Goal: Complete application form

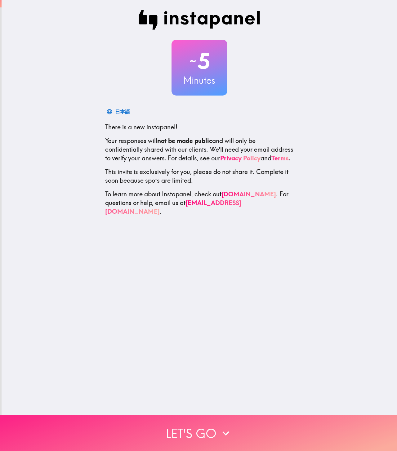
click at [209, 206] on button "Let's go" at bounding box center [198, 433] width 397 height 36
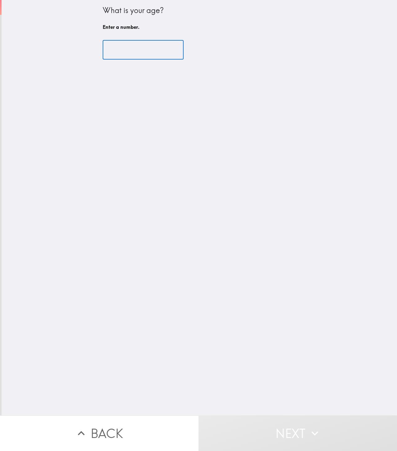
click at [143, 50] on input "number" at bounding box center [143, 49] width 81 height 19
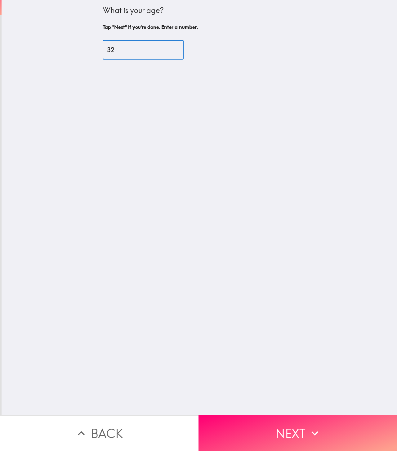
type input "32"
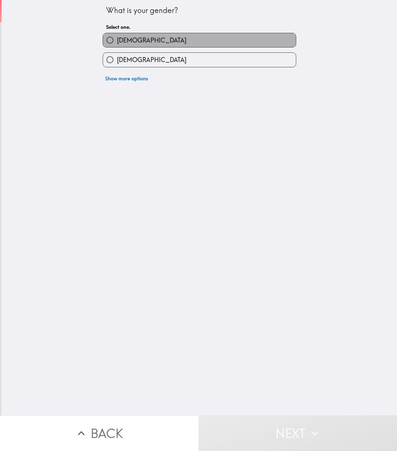
click at [141, 41] on label "[DEMOGRAPHIC_DATA]" at bounding box center [199, 40] width 193 height 14
click at [117, 41] on input "[DEMOGRAPHIC_DATA]" at bounding box center [110, 40] width 14 height 14
radio input "true"
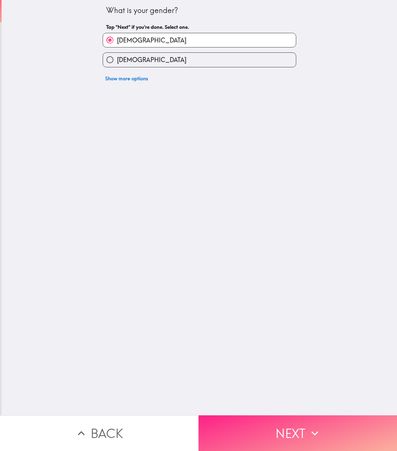
click at [232, 206] on button "Next" at bounding box center [297, 433] width 198 height 36
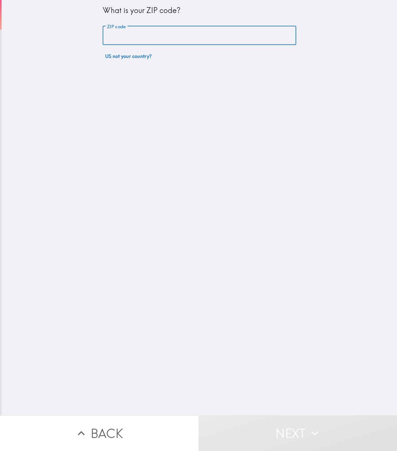
click at [142, 35] on input "ZIP code" at bounding box center [199, 35] width 193 height 19
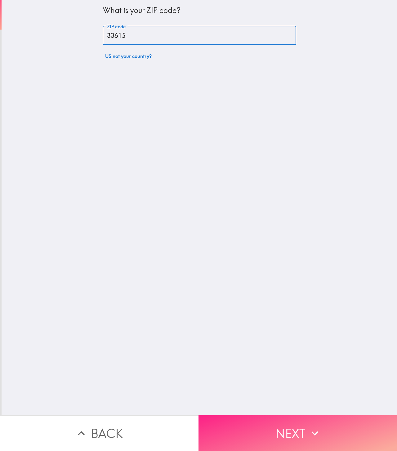
type input "33615"
click at [286, 206] on button "Next" at bounding box center [297, 433] width 198 height 36
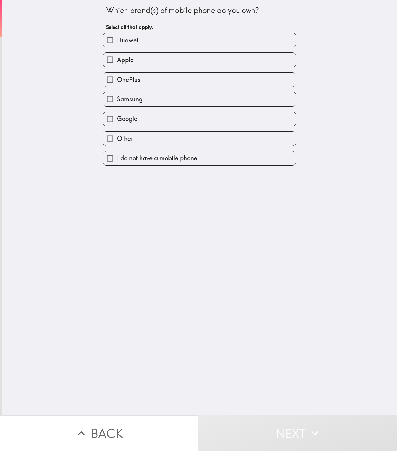
click at [162, 61] on label "Apple" at bounding box center [199, 60] width 193 height 14
click at [117, 61] on input "Apple" at bounding box center [110, 60] width 14 height 14
checkbox input "true"
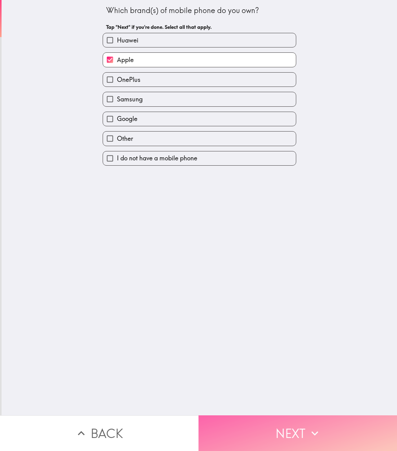
click at [281, 206] on button "Next" at bounding box center [297, 433] width 198 height 36
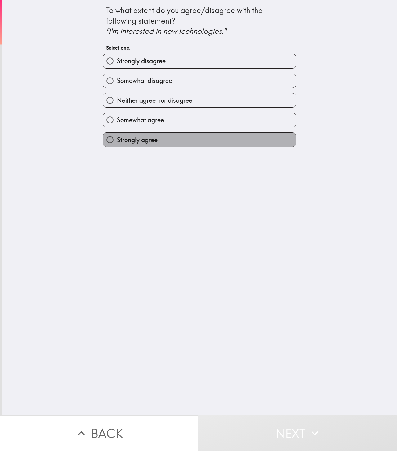
click at [190, 143] on label "Strongly agree" at bounding box center [199, 140] width 193 height 14
click at [117, 143] on input "Strongly agree" at bounding box center [110, 140] width 14 height 14
radio input "true"
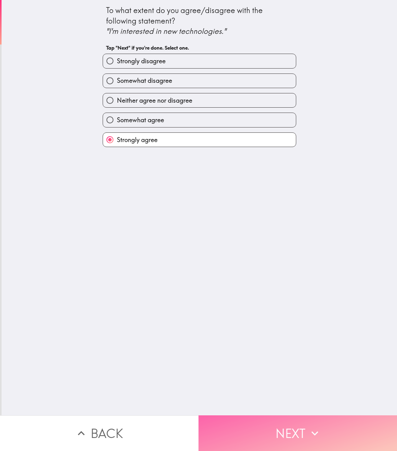
click at [269, 206] on button "Next" at bounding box center [297, 433] width 198 height 36
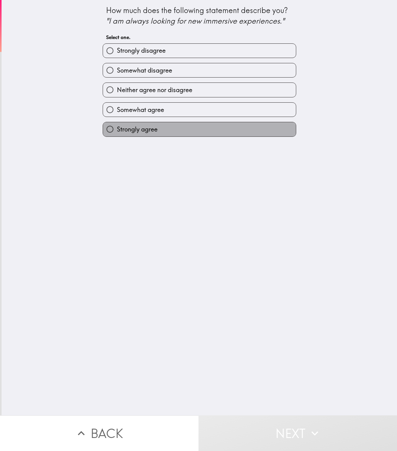
click at [184, 135] on label "Strongly agree" at bounding box center [199, 129] width 193 height 14
click at [117, 135] on input "Strongly agree" at bounding box center [110, 129] width 14 height 14
radio input "true"
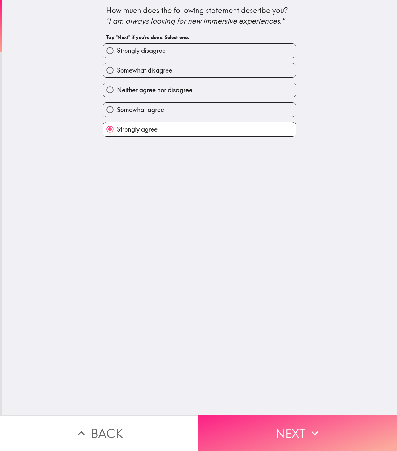
click at [254, 206] on button "Next" at bounding box center [297, 433] width 198 height 36
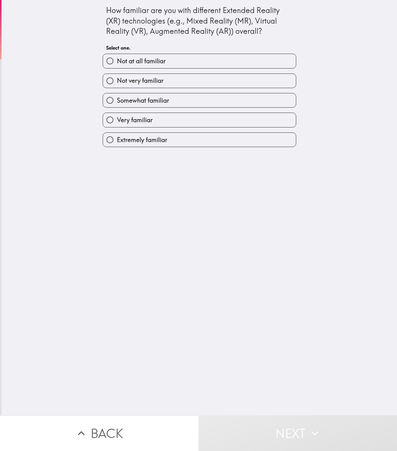
click at [188, 122] on label "Very familiar" at bounding box center [199, 120] width 193 height 14
click at [117, 122] on input "Very familiar" at bounding box center [110, 120] width 14 height 14
radio input "true"
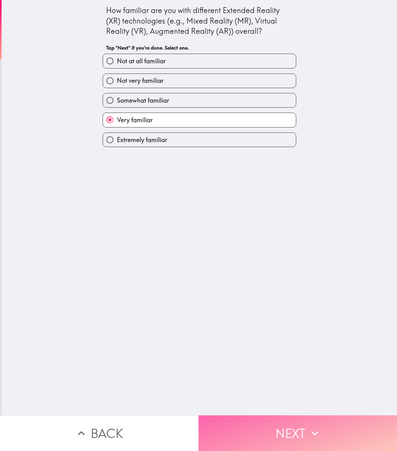
click at [285, 206] on button "Next" at bounding box center [297, 433] width 198 height 36
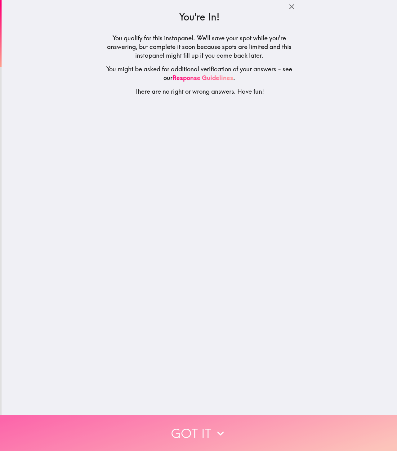
click at [253, 206] on button "Got it" at bounding box center [198, 433] width 397 height 36
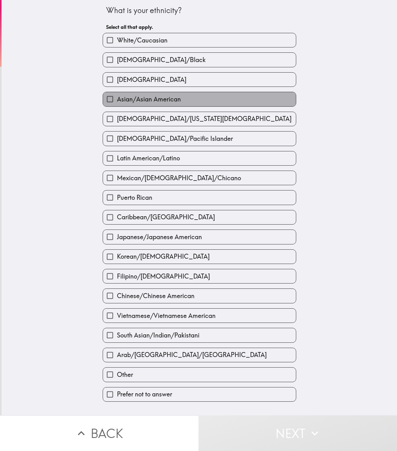
click at [179, 96] on span "Asian/Asian American" at bounding box center [149, 99] width 64 height 9
click at [117, 96] on input "Asian/Asian American" at bounding box center [110, 99] width 14 height 14
checkbox input "true"
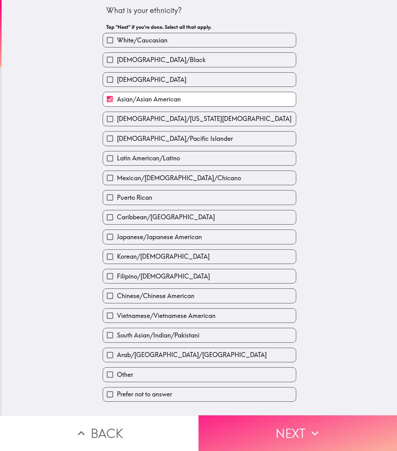
click at [256, 206] on button "Next" at bounding box center [297, 433] width 198 height 36
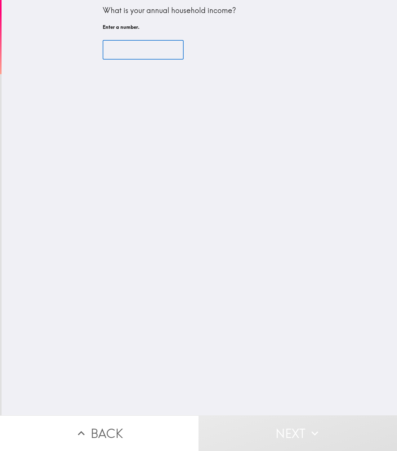
click at [144, 46] on input "number" at bounding box center [143, 49] width 81 height 19
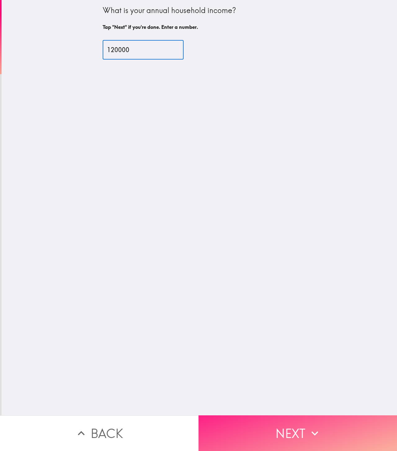
type input "120000"
click at [261, 206] on button "Next" at bounding box center [297, 433] width 198 height 36
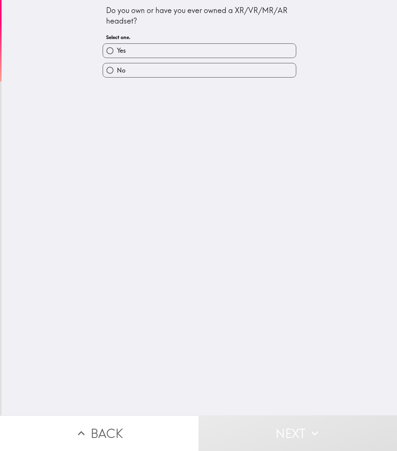
click at [174, 45] on label "Yes" at bounding box center [199, 51] width 193 height 14
click at [117, 45] on input "Yes" at bounding box center [110, 51] width 14 height 14
radio input "true"
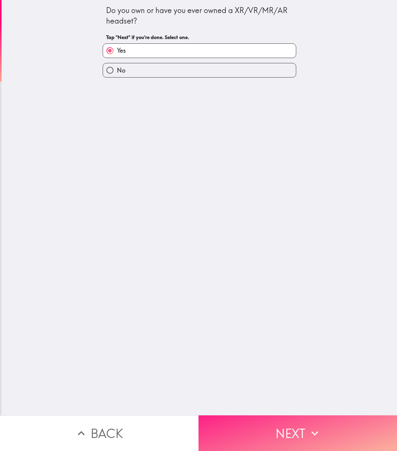
click at [281, 206] on button "Next" at bounding box center [297, 433] width 198 height 36
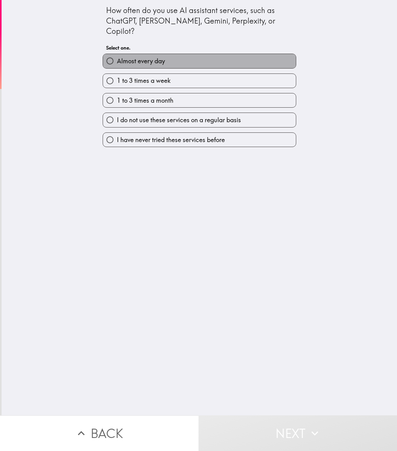
click at [172, 54] on label "Almost every day" at bounding box center [199, 61] width 193 height 14
click at [117, 54] on input "Almost every day" at bounding box center [110, 61] width 14 height 14
radio input "true"
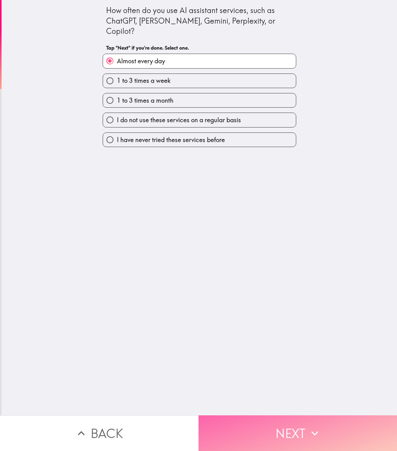
click at [282, 206] on button "Next" at bounding box center [297, 433] width 198 height 36
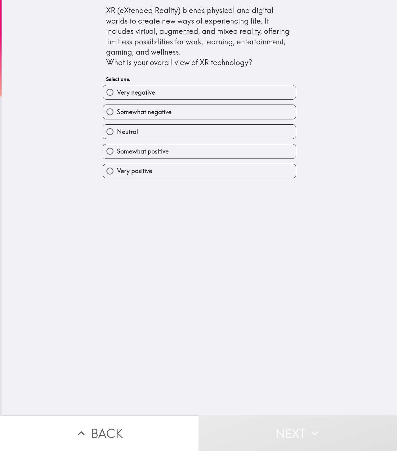
drag, startPoint x: 210, startPoint y: 224, endPoint x: 183, endPoint y: 154, distance: 75.2
click at [183, 154] on div "XR (eXtended Reality) blends physical and digital worlds to create new ways of …" at bounding box center [199, 207] width 395 height 415
click at [178, 159] on div "Very positive" at bounding box center [197, 169] width 198 height 20
click at [175, 153] on label "Somewhat positive" at bounding box center [199, 151] width 193 height 14
click at [117, 153] on input "Somewhat positive" at bounding box center [110, 151] width 14 height 14
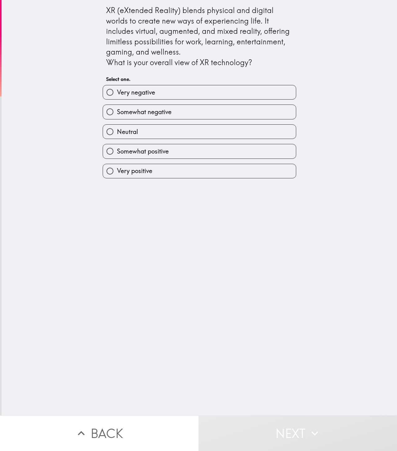
radio input "true"
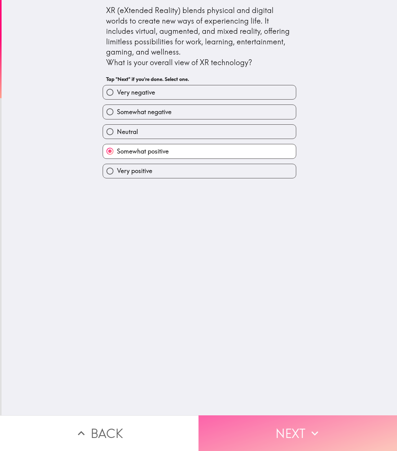
click at [271, 206] on button "Next" at bounding box center [297, 433] width 198 height 36
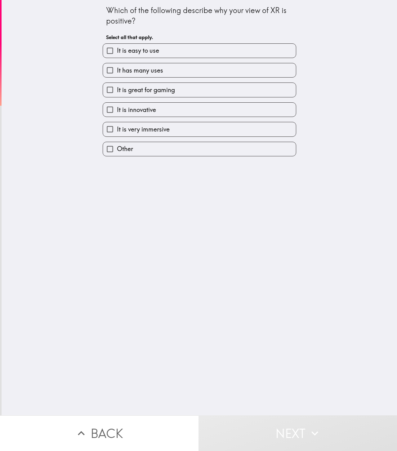
click at [162, 60] on div "It has many uses" at bounding box center [197, 68] width 198 height 20
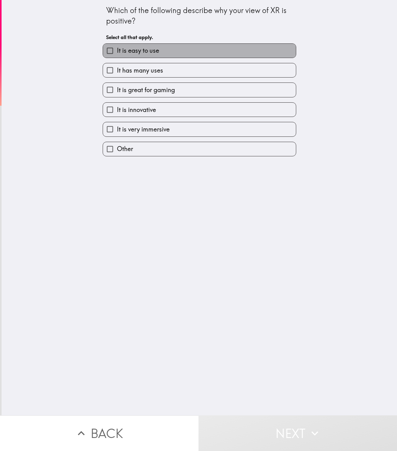
click at [162, 54] on label "It is easy to use" at bounding box center [199, 51] width 193 height 14
click at [117, 54] on input "It is easy to use" at bounding box center [110, 51] width 14 height 14
checkbox input "true"
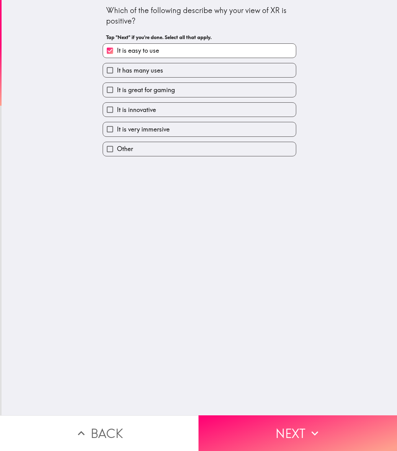
click at [162, 67] on span "It has many uses" at bounding box center [140, 70] width 46 height 9
click at [117, 67] on input "It has many uses" at bounding box center [110, 70] width 14 height 14
checkbox input "true"
click at [162, 99] on div "It is innovative" at bounding box center [197, 107] width 198 height 20
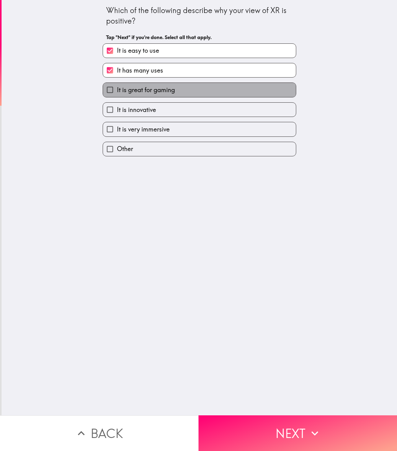
click at [162, 94] on label "It is great for gaming" at bounding box center [199, 90] width 193 height 14
click at [117, 94] on input "It is great for gaming" at bounding box center [110, 90] width 14 height 14
checkbox input "true"
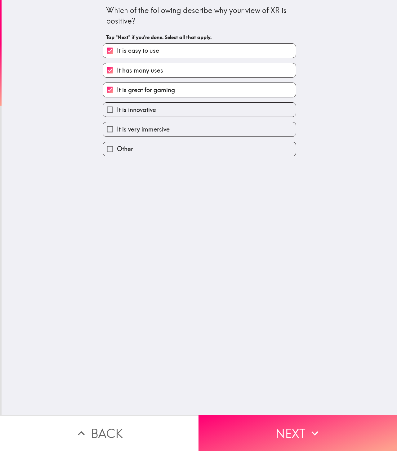
click at [161, 104] on label "It is innovative" at bounding box center [199, 110] width 193 height 14
click at [117, 104] on input "It is innovative" at bounding box center [110, 110] width 14 height 14
checkbox input "true"
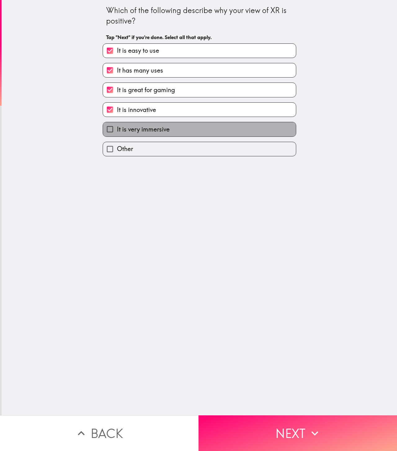
click at [166, 129] on span "It is very immersive" at bounding box center [143, 129] width 53 height 9
click at [117, 129] on input "It is very immersive" at bounding box center [110, 129] width 14 height 14
checkbox input "true"
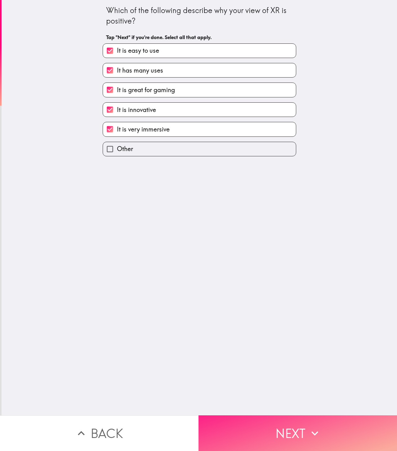
click at [270, 206] on button "Next" at bounding box center [297, 433] width 198 height 36
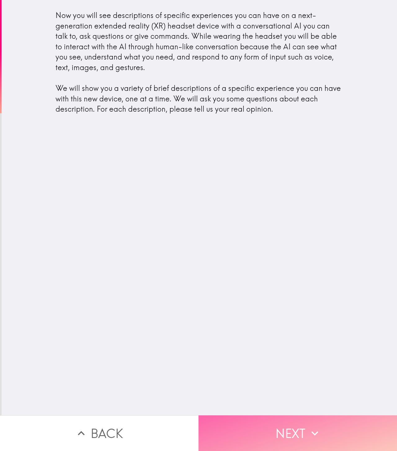
click at [280, 206] on button "Next" at bounding box center [297, 433] width 198 height 36
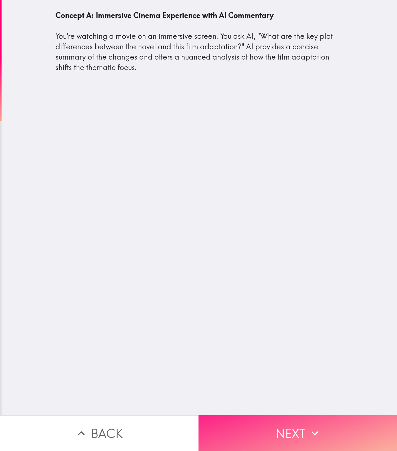
click at [267, 206] on button "Next" at bounding box center [297, 433] width 198 height 36
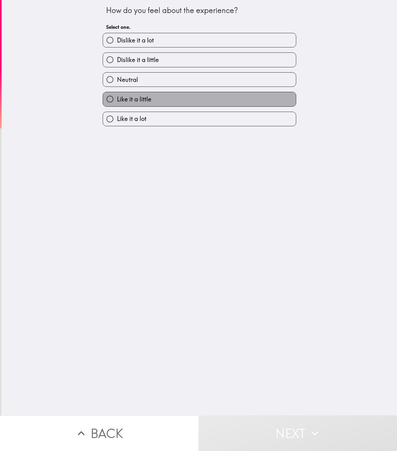
click at [195, 98] on label "Like it a little" at bounding box center [199, 99] width 193 height 14
click at [117, 98] on input "Like it a little" at bounding box center [110, 99] width 14 height 14
radio input "true"
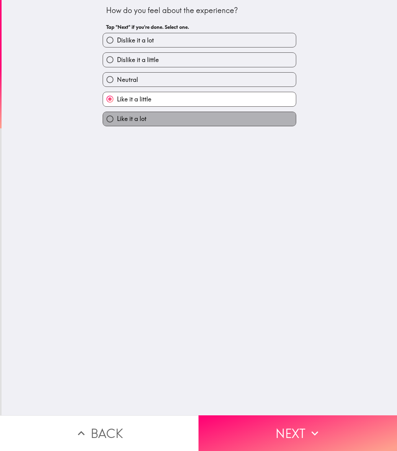
click at [189, 112] on label "Like it a lot" at bounding box center [199, 119] width 193 height 14
click at [117, 112] on input "Like it a lot" at bounding box center [110, 119] width 14 height 14
radio input "true"
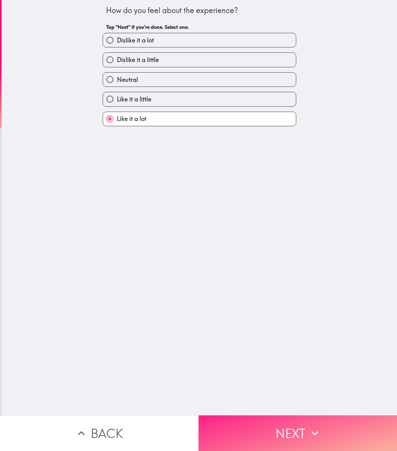
click at [259, 206] on button "Next" at bounding box center [297, 433] width 198 height 36
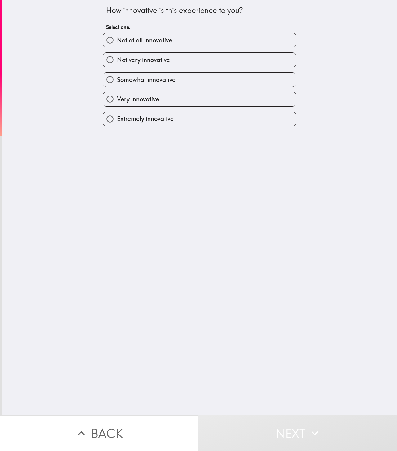
click at [165, 103] on label "Very innovative" at bounding box center [199, 99] width 193 height 14
click at [117, 103] on input "Very innovative" at bounding box center [110, 99] width 14 height 14
radio input "true"
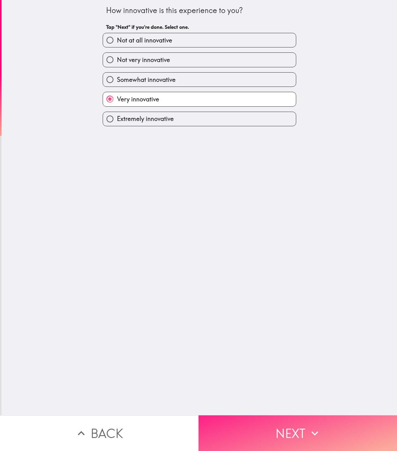
click at [244, 206] on button "Next" at bounding box center [297, 433] width 198 height 36
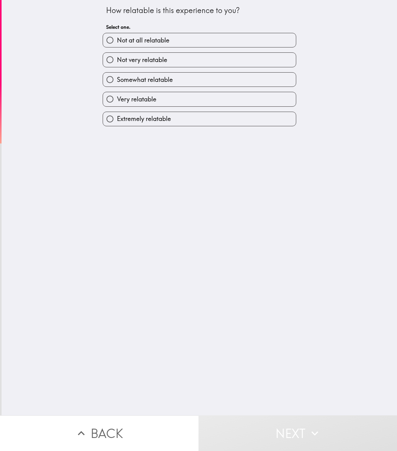
click at [201, 100] on label "Very relatable" at bounding box center [199, 99] width 193 height 14
click at [117, 100] on input "Very relatable" at bounding box center [110, 99] width 14 height 14
radio input "true"
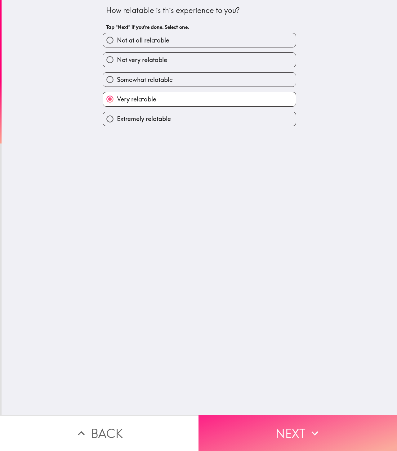
click at [277, 206] on button "Next" at bounding box center [297, 433] width 198 height 36
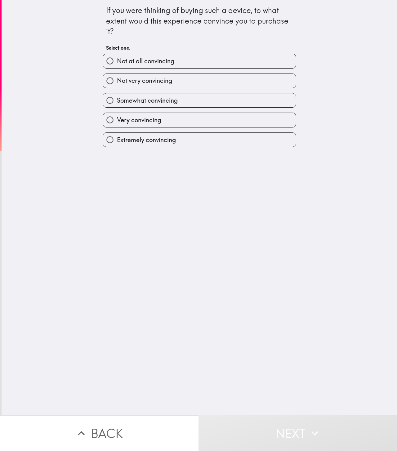
click at [176, 117] on label "Very convincing" at bounding box center [199, 120] width 193 height 14
click at [117, 117] on input "Very convincing" at bounding box center [110, 120] width 14 height 14
radio input "true"
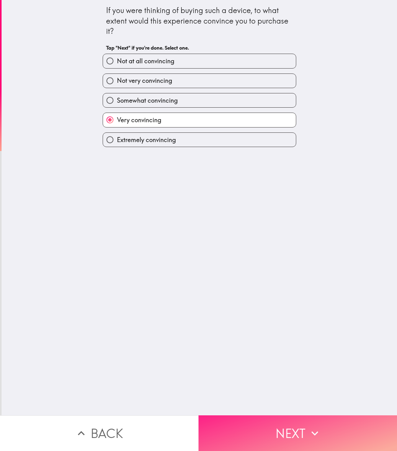
click at [243, 206] on button "Next" at bounding box center [297, 433] width 198 height 36
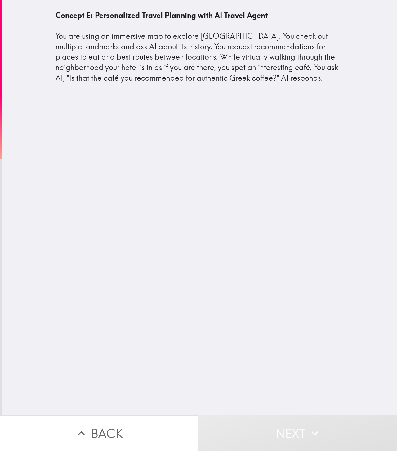
click at [204, 206] on div "Concept E: Personalized Travel Planning with AI Travel Agent You are using an i…" at bounding box center [199, 207] width 395 height 415
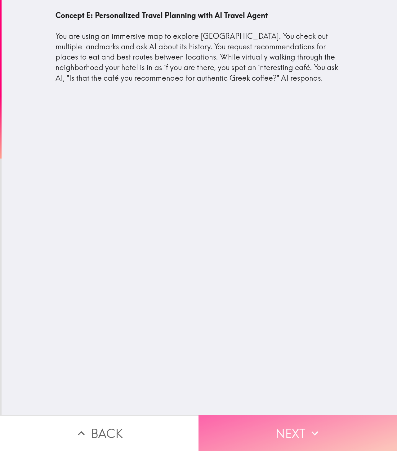
click at [292, 206] on button "Next" at bounding box center [297, 433] width 198 height 36
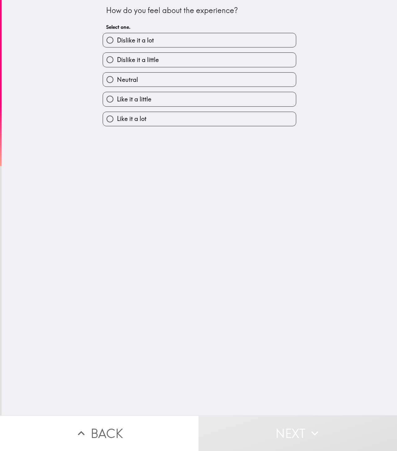
click at [153, 118] on label "Like it a lot" at bounding box center [199, 119] width 193 height 14
click at [117, 118] on input "Like it a lot" at bounding box center [110, 119] width 14 height 14
radio input "true"
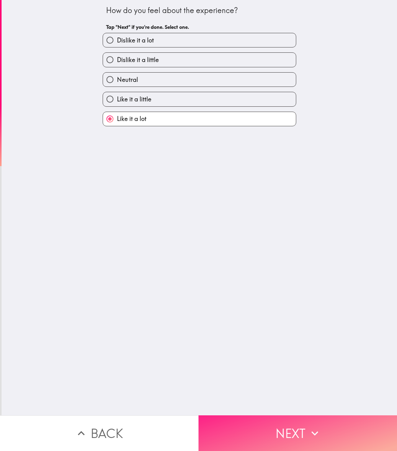
click at [271, 206] on button "Next" at bounding box center [297, 433] width 198 height 36
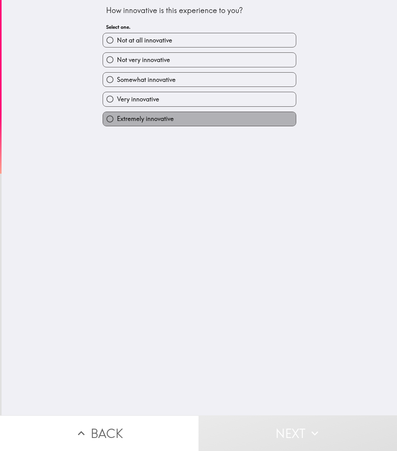
click at [159, 124] on label "Extremely innovative" at bounding box center [199, 119] width 193 height 14
click at [117, 124] on input "Extremely innovative" at bounding box center [110, 119] width 14 height 14
radio input "true"
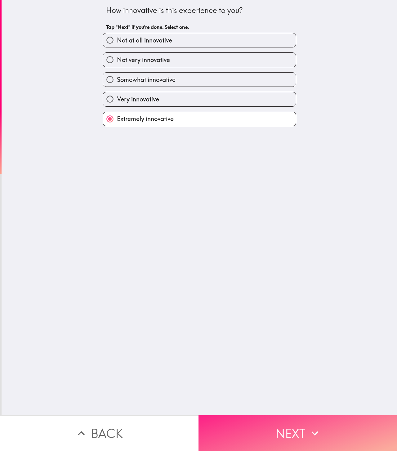
click at [269, 206] on button "Next" at bounding box center [297, 433] width 198 height 36
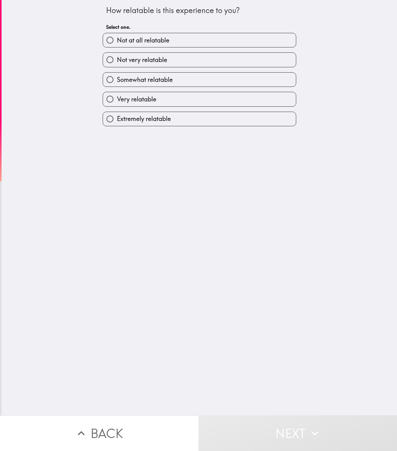
click at [166, 120] on span "Extremely relatable" at bounding box center [144, 118] width 54 height 9
click at [117, 120] on input "Extremely relatable" at bounding box center [110, 119] width 14 height 14
radio input "true"
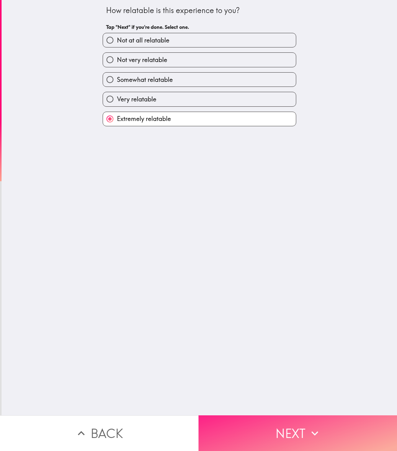
click at [258, 206] on button "Next" at bounding box center [297, 433] width 198 height 36
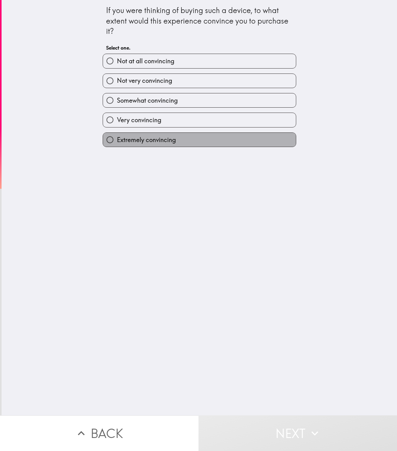
click at [209, 142] on label "Extremely convincing" at bounding box center [199, 140] width 193 height 14
click at [117, 142] on input "Extremely convincing" at bounding box center [110, 140] width 14 height 14
radio input "true"
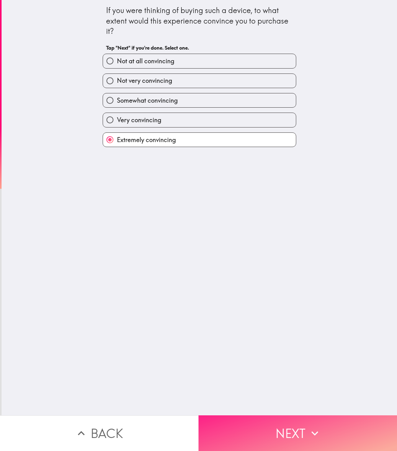
click at [255, 206] on button "Next" at bounding box center [297, 433] width 198 height 36
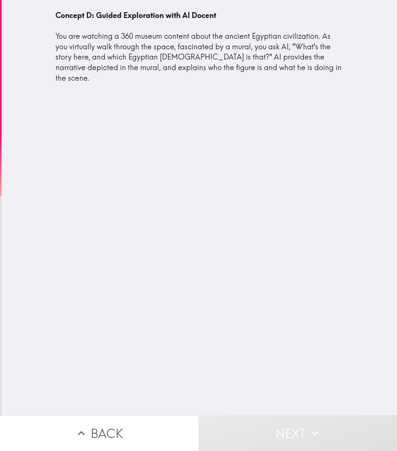
click at [258, 206] on div "Concept D: Guided Exploration with AI Docent You are watching a 360 museum cont…" at bounding box center [199, 207] width 395 height 415
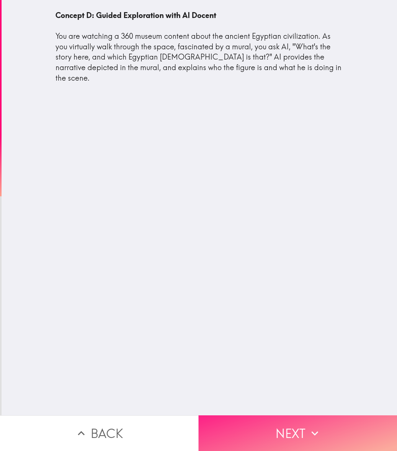
click at [306, 206] on button "Next" at bounding box center [297, 433] width 198 height 36
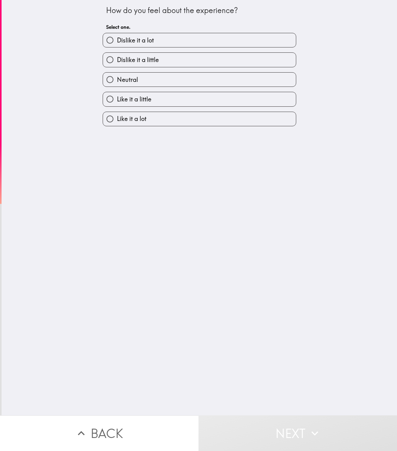
click at [210, 116] on label "Like it a lot" at bounding box center [199, 119] width 193 height 14
click at [117, 116] on input "Like it a lot" at bounding box center [110, 119] width 14 height 14
radio input "true"
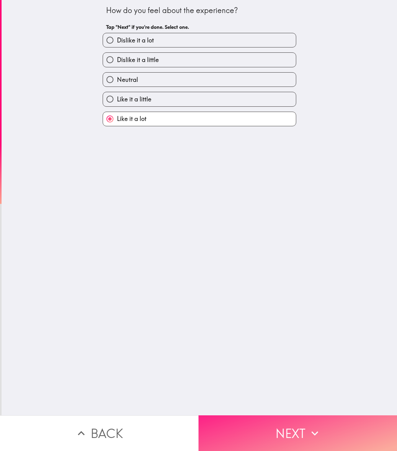
click at [248, 206] on button "Next" at bounding box center [297, 433] width 198 height 36
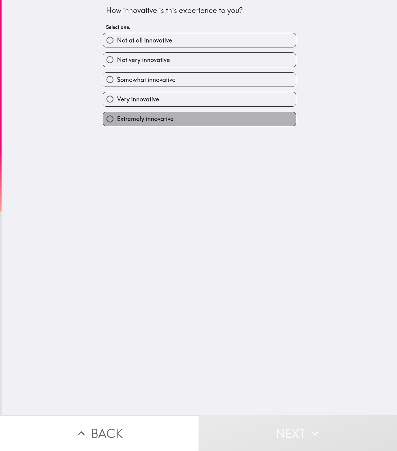
click at [233, 122] on label "Extremely innovative" at bounding box center [199, 119] width 193 height 14
click at [117, 122] on input "Extremely innovative" at bounding box center [110, 119] width 14 height 14
radio input "true"
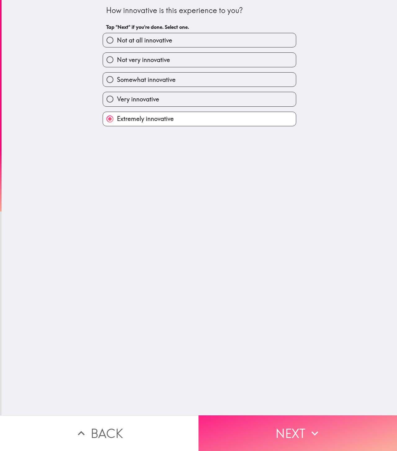
click at [265, 206] on button "Next" at bounding box center [297, 433] width 198 height 36
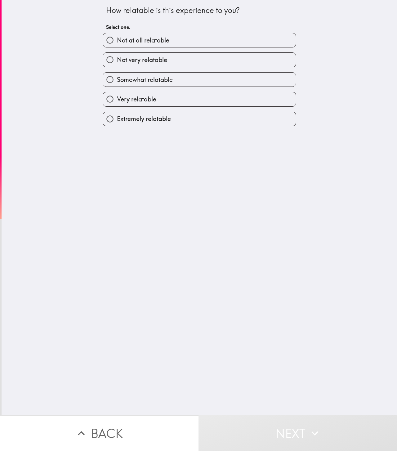
click at [194, 121] on label "Extremely relatable" at bounding box center [199, 119] width 193 height 14
click at [117, 121] on input "Extremely relatable" at bounding box center [110, 119] width 14 height 14
radio input "true"
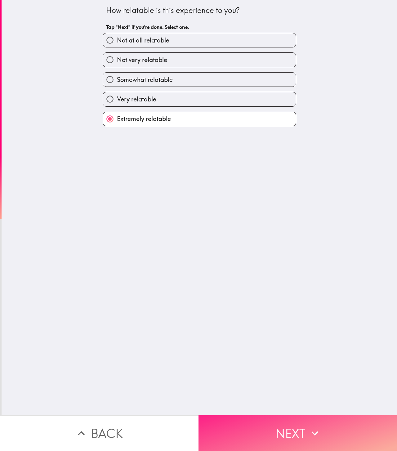
click at [295, 206] on button "Next" at bounding box center [297, 433] width 198 height 36
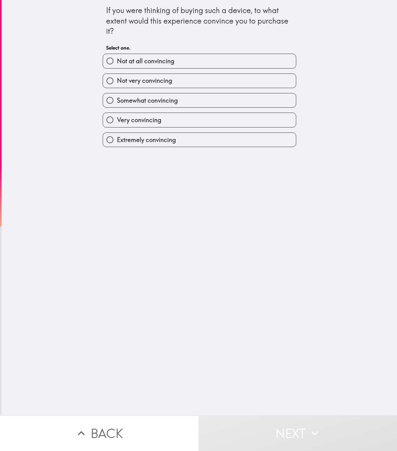
click at [214, 134] on label "Extremely convincing" at bounding box center [199, 140] width 193 height 14
click at [117, 134] on input "Extremely convincing" at bounding box center [110, 140] width 14 height 14
radio input "true"
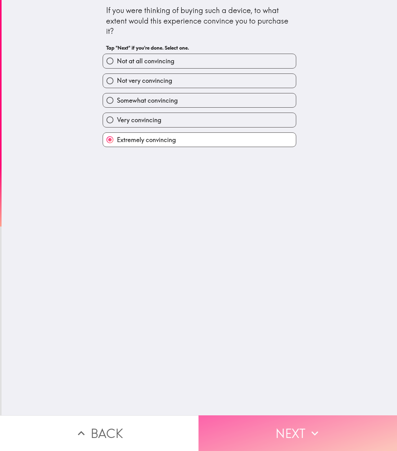
click at [271, 206] on button "Next" at bounding box center [297, 433] width 198 height 36
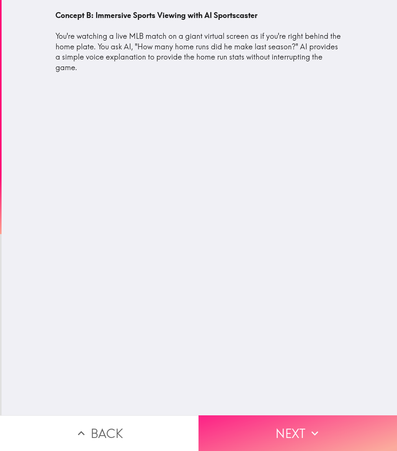
click at [263, 206] on button "Next" at bounding box center [297, 433] width 198 height 36
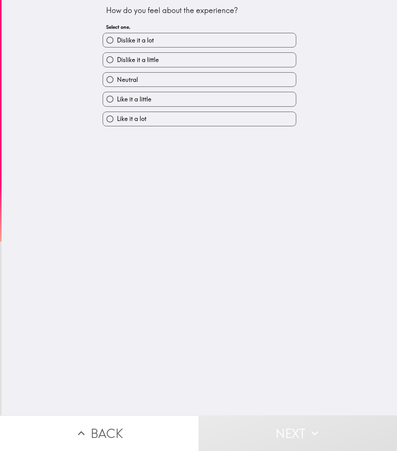
click at [204, 124] on label "Like it a lot" at bounding box center [199, 119] width 193 height 14
click at [117, 124] on input "Like it a lot" at bounding box center [110, 119] width 14 height 14
radio input "true"
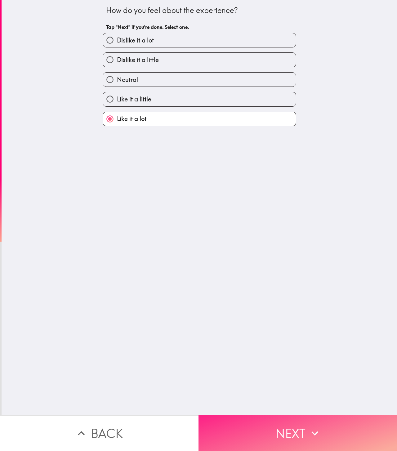
click at [247, 206] on button "Next" at bounding box center [297, 433] width 198 height 36
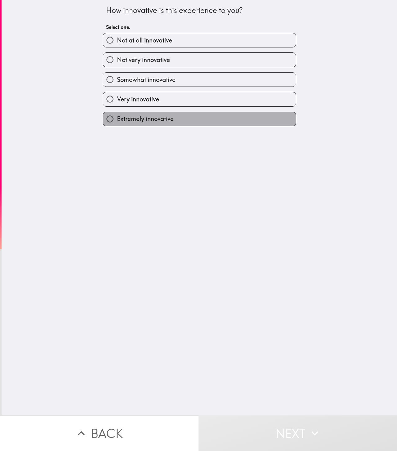
click at [213, 116] on label "Extremely innovative" at bounding box center [199, 119] width 193 height 14
click at [117, 116] on input "Extremely innovative" at bounding box center [110, 119] width 14 height 14
radio input "true"
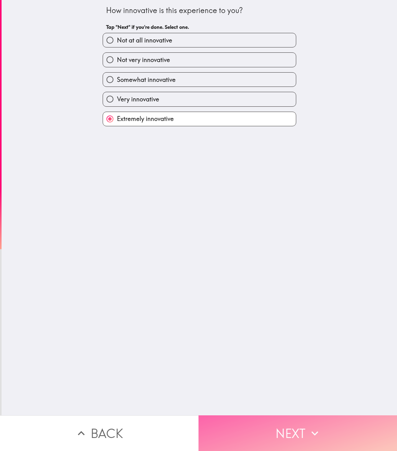
click at [251, 206] on button "Next" at bounding box center [297, 433] width 198 height 36
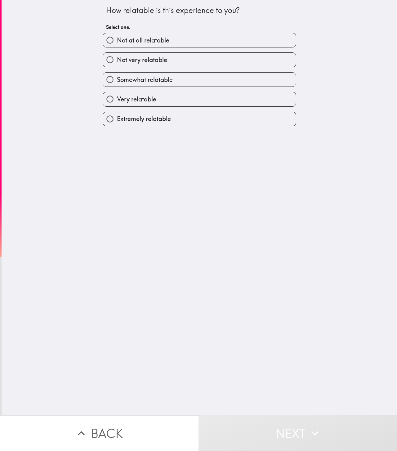
click at [261, 115] on label "Extremely relatable" at bounding box center [199, 119] width 193 height 14
click at [117, 115] on input "Extremely relatable" at bounding box center [110, 119] width 14 height 14
radio input "true"
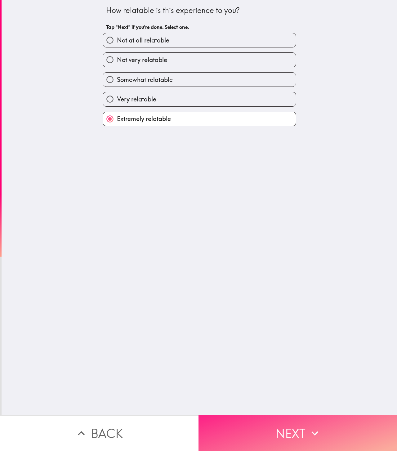
click at [271, 206] on button "Next" at bounding box center [297, 433] width 198 height 36
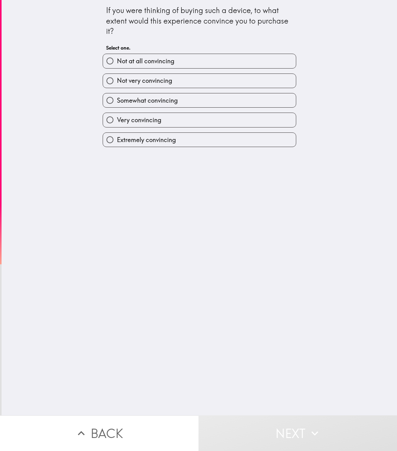
click at [226, 145] on label "Extremely convincing" at bounding box center [199, 140] width 193 height 14
click at [117, 145] on input "Extremely convincing" at bounding box center [110, 140] width 14 height 14
radio input "true"
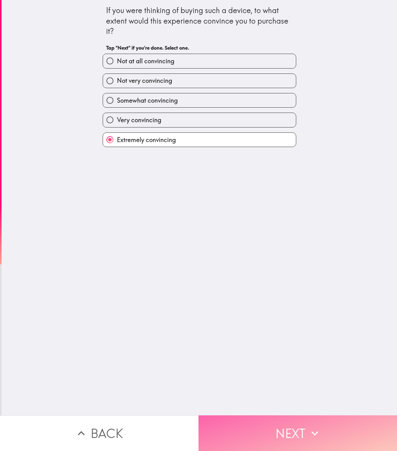
click at [278, 206] on button "Next" at bounding box center [297, 433] width 198 height 36
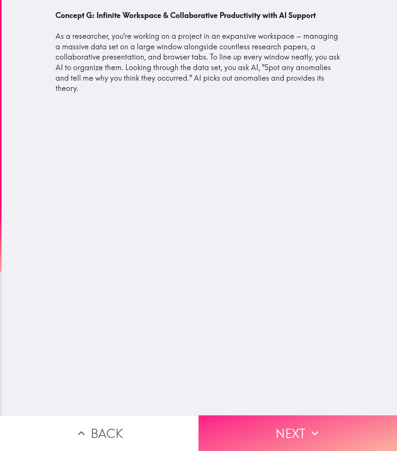
click at [287, 206] on button "Next" at bounding box center [297, 433] width 198 height 36
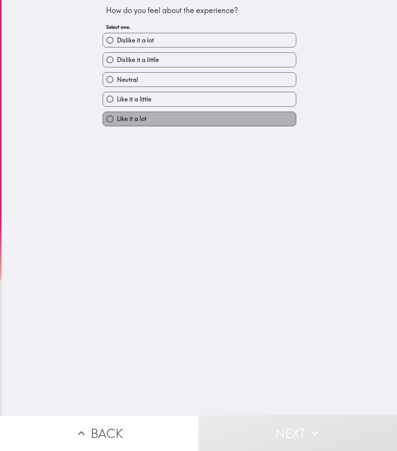
click at [198, 119] on label "Like it a lot" at bounding box center [199, 119] width 193 height 14
click at [117, 119] on input "Like it a lot" at bounding box center [110, 119] width 14 height 14
radio input "true"
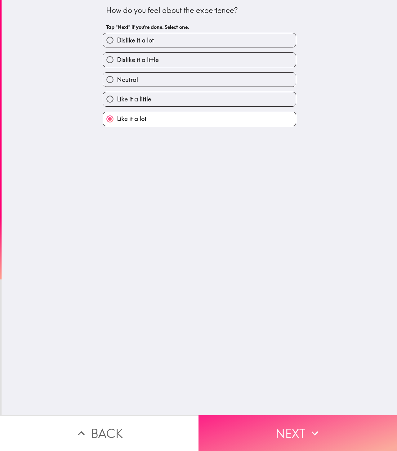
click at [263, 206] on button "Next" at bounding box center [297, 433] width 198 height 36
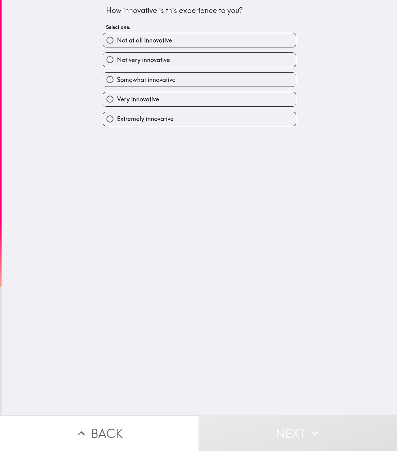
click at [184, 112] on div "Extremely innovative" at bounding box center [199, 119] width 193 height 15
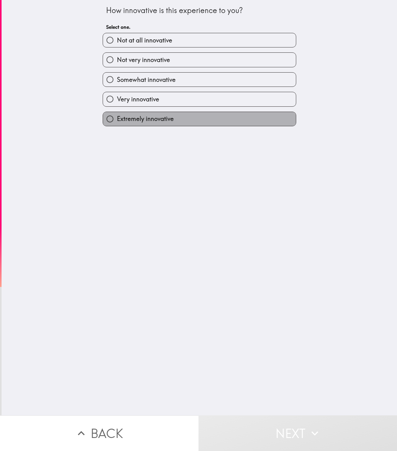
click at [186, 115] on label "Extremely innovative" at bounding box center [199, 119] width 193 height 14
click at [117, 115] on input "Extremely innovative" at bounding box center [110, 119] width 14 height 14
radio input "true"
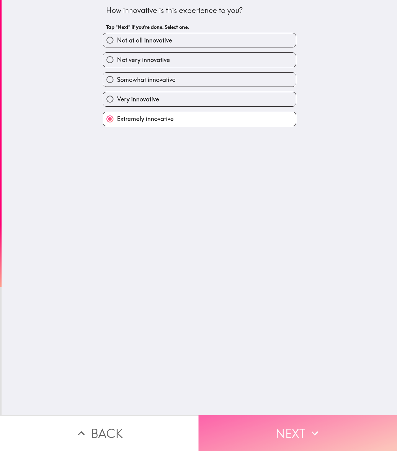
click at [272, 206] on button "Next" at bounding box center [297, 433] width 198 height 36
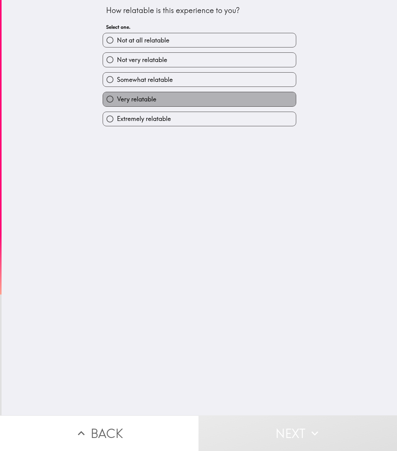
click at [219, 101] on label "Very relatable" at bounding box center [199, 99] width 193 height 14
click at [117, 101] on input "Very relatable" at bounding box center [110, 99] width 14 height 14
radio input "true"
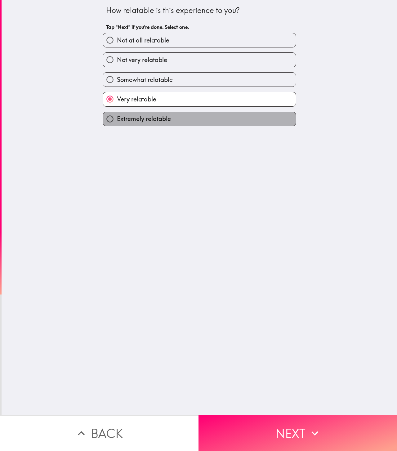
click at [218, 113] on label "Extremely relatable" at bounding box center [199, 119] width 193 height 14
click at [117, 113] on input "Extremely relatable" at bounding box center [110, 119] width 14 height 14
radio input "true"
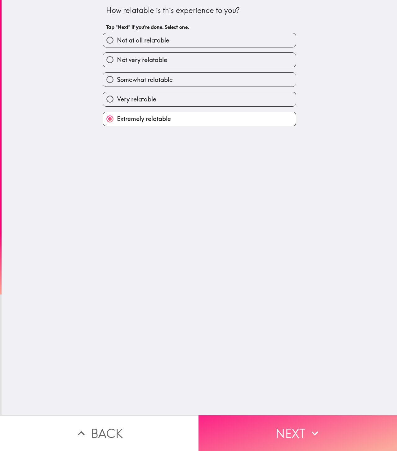
click at [292, 206] on button "Next" at bounding box center [297, 433] width 198 height 36
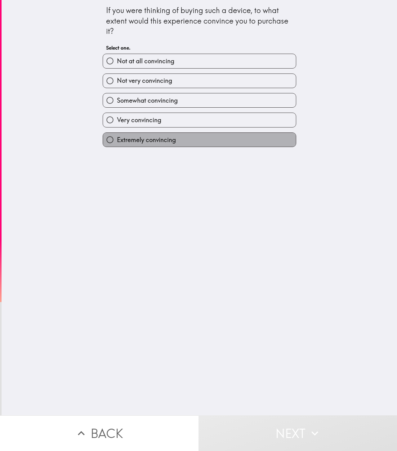
click at [184, 145] on label "Extremely convincing" at bounding box center [199, 140] width 193 height 14
click at [117, 145] on input "Extremely convincing" at bounding box center [110, 140] width 14 height 14
radio input "true"
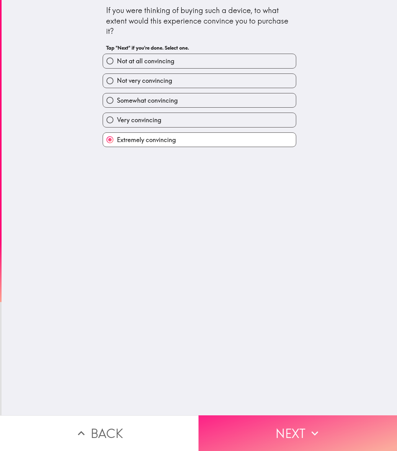
click at [276, 206] on button "Next" at bounding box center [297, 433] width 198 height 36
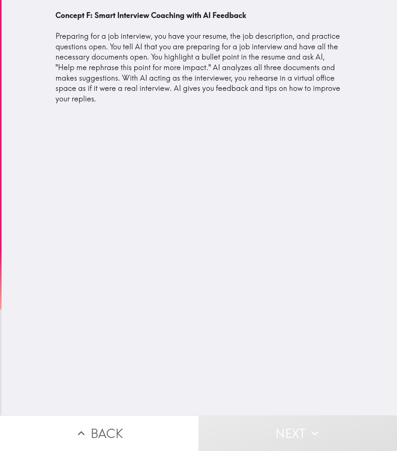
click at [230, 206] on div "Concept F: Smart Interview Coaching with AI Feedback Preparing for a job interv…" at bounding box center [199, 207] width 395 height 415
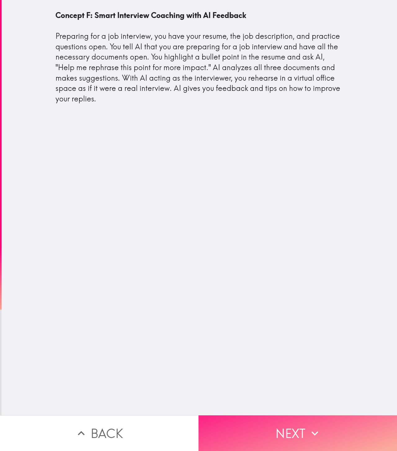
click at [282, 206] on button "Next" at bounding box center [297, 433] width 198 height 36
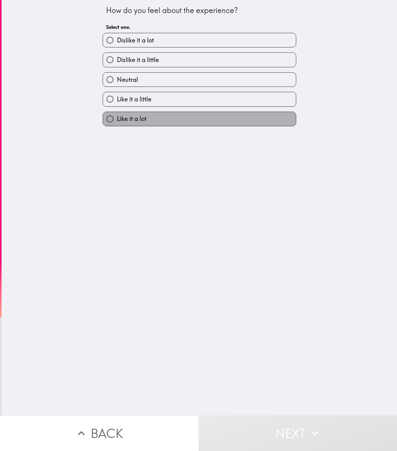
click at [217, 119] on label "Like it a lot" at bounding box center [199, 119] width 193 height 14
click at [117, 119] on input "Like it a lot" at bounding box center [110, 119] width 14 height 14
radio input "true"
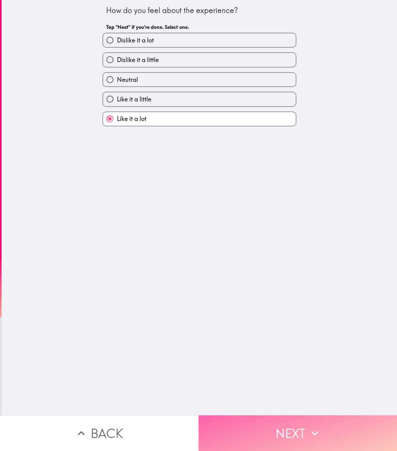
click at [247, 206] on button "Next" at bounding box center [297, 433] width 198 height 36
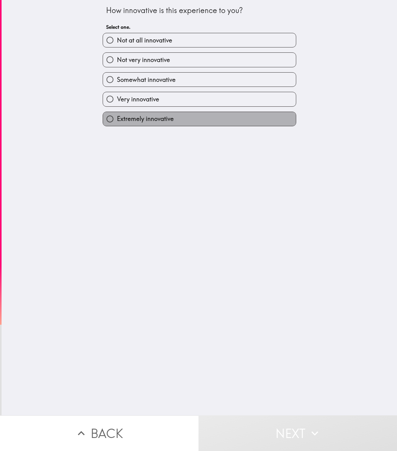
click at [160, 119] on span "Extremely innovative" at bounding box center [145, 118] width 57 height 9
click at [117, 119] on input "Extremely innovative" at bounding box center [110, 119] width 14 height 14
radio input "true"
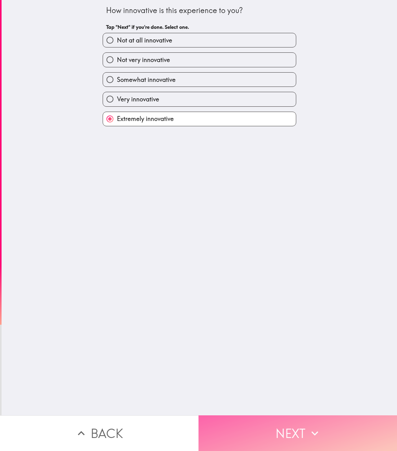
click at [292, 206] on button "Next" at bounding box center [297, 433] width 198 height 36
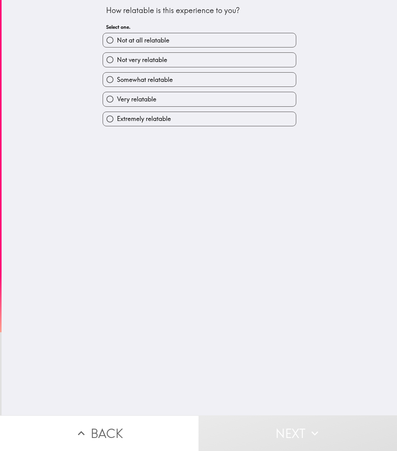
click at [214, 126] on div "Extremely relatable" at bounding box center [199, 119] width 193 height 15
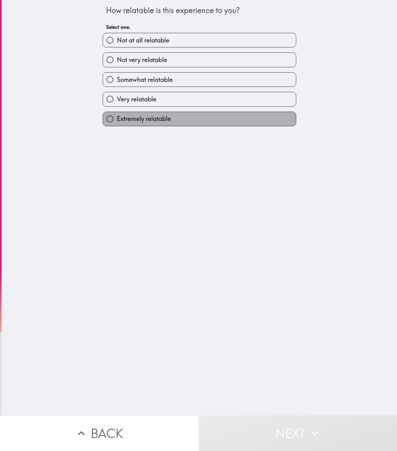
click at [214, 121] on label "Extremely relatable" at bounding box center [199, 119] width 193 height 14
click at [117, 121] on input "Extremely relatable" at bounding box center [110, 119] width 14 height 14
radio input "true"
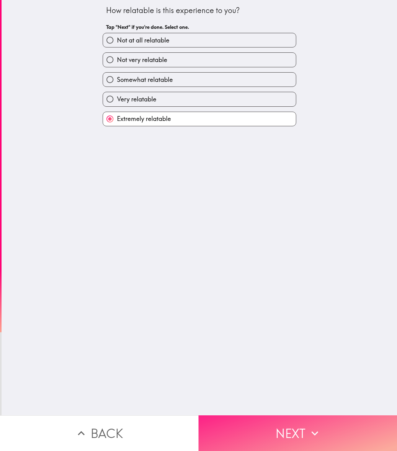
click at [268, 206] on button "Next" at bounding box center [297, 433] width 198 height 36
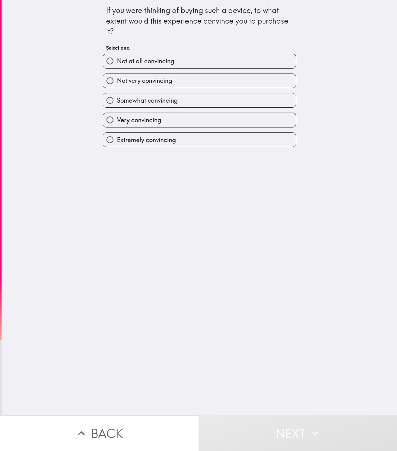
click at [182, 138] on label "Extremely convincing" at bounding box center [199, 140] width 193 height 14
click at [117, 138] on input "Extremely convincing" at bounding box center [110, 140] width 14 height 14
radio input "true"
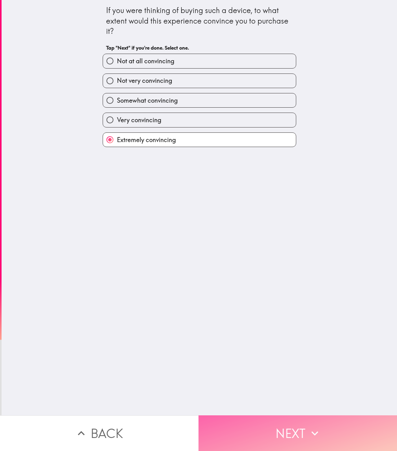
click at [279, 206] on button "Next" at bounding box center [297, 433] width 198 height 36
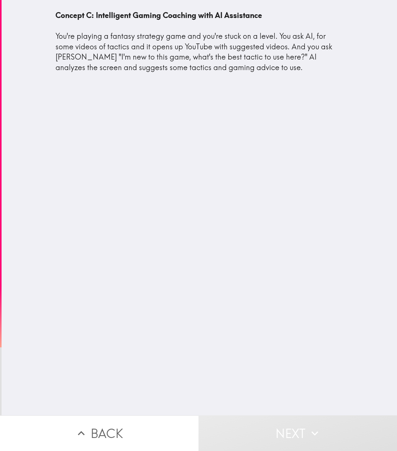
click at [226, 206] on div "Concept C: Intelligent Gaming Coaching with AI Assistance You're playing a fant…" at bounding box center [199, 207] width 395 height 415
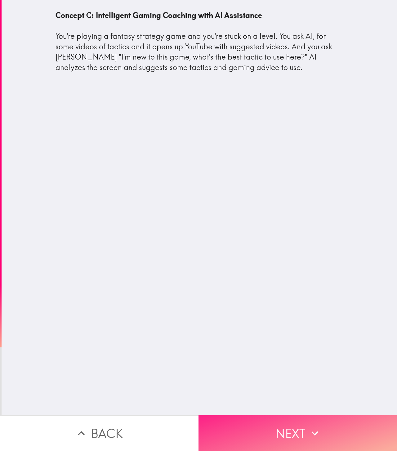
click at [285, 206] on button "Next" at bounding box center [297, 433] width 198 height 36
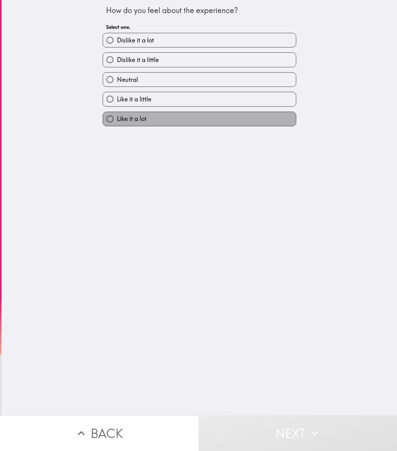
click at [181, 118] on label "Like it a lot" at bounding box center [199, 119] width 193 height 14
click at [117, 118] on input "Like it a lot" at bounding box center [110, 119] width 14 height 14
radio input "true"
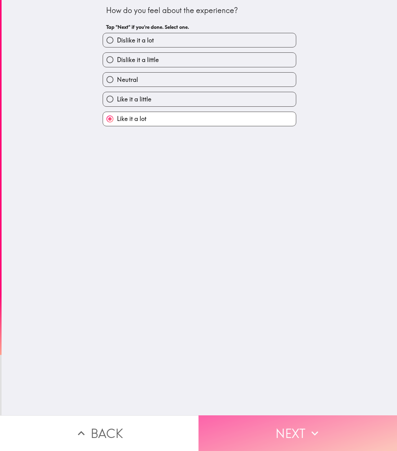
click at [229, 206] on button "Next" at bounding box center [297, 433] width 198 height 36
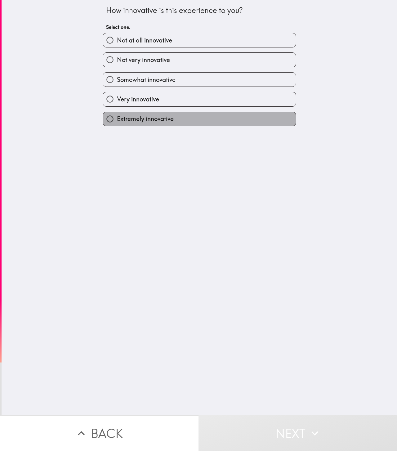
click at [156, 122] on span "Extremely innovative" at bounding box center [145, 118] width 57 height 9
click at [117, 122] on input "Extremely innovative" at bounding box center [110, 119] width 14 height 14
radio input "true"
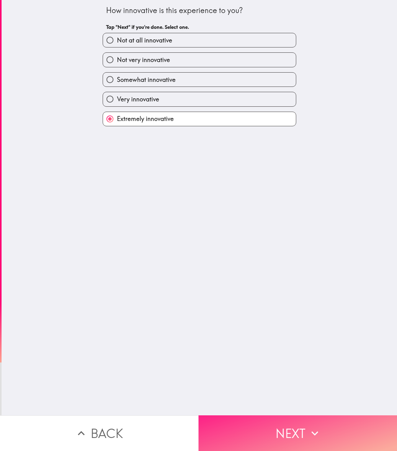
click at [276, 206] on button "Next" at bounding box center [297, 433] width 198 height 36
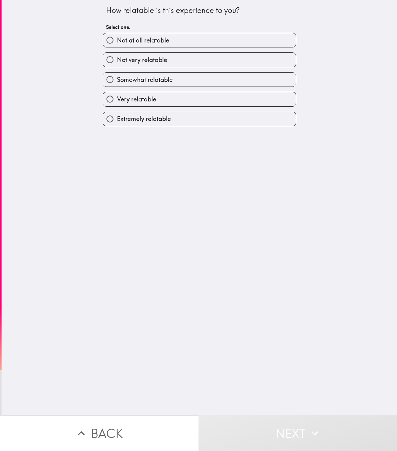
click at [191, 121] on label "Extremely relatable" at bounding box center [199, 119] width 193 height 14
click at [117, 121] on input "Extremely relatable" at bounding box center [110, 119] width 14 height 14
radio input "true"
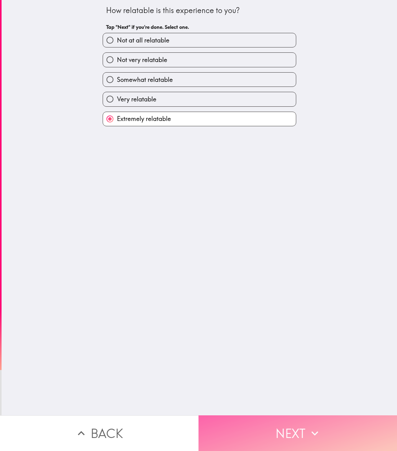
click at [255, 206] on button "Next" at bounding box center [297, 433] width 198 height 36
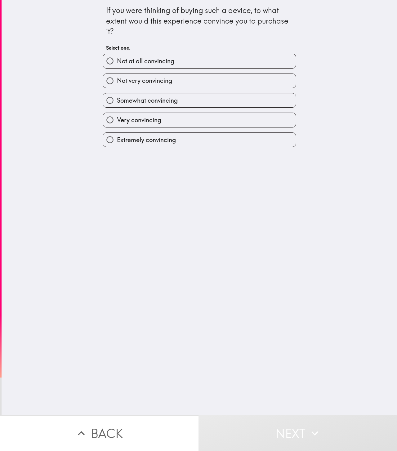
click at [188, 141] on label "Extremely convincing" at bounding box center [199, 140] width 193 height 14
click at [117, 141] on input "Extremely convincing" at bounding box center [110, 140] width 14 height 14
radio input "true"
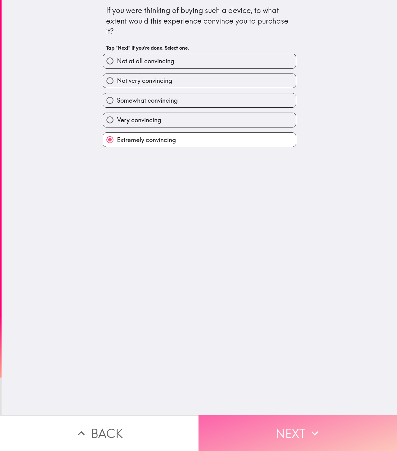
click at [263, 206] on button "Next" at bounding box center [297, 433] width 198 height 36
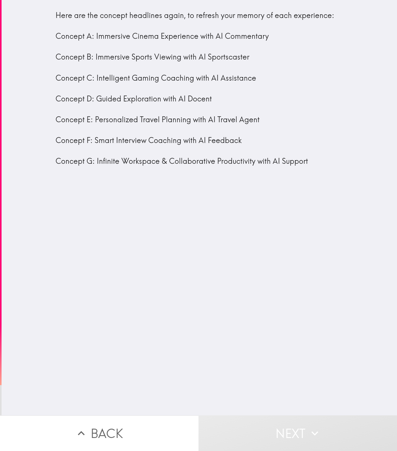
click at [194, 162] on div "Here are the concept headlines again, to refresh your memory of each experience…" at bounding box center [199, 88] width 288 height 156
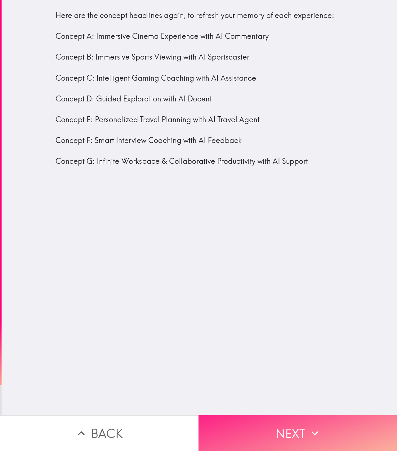
click at [294, 206] on button "Next" at bounding box center [297, 433] width 198 height 36
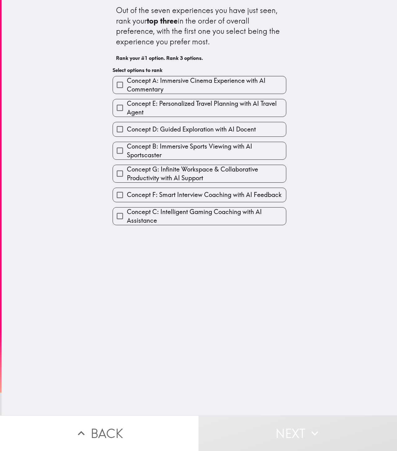
click at [201, 200] on label "Concept F: Smart Interview Coaching with AI Feedback" at bounding box center [199, 195] width 173 height 14
click at [127, 200] on input "Concept F: Smart Interview Coaching with AI Feedback" at bounding box center [120, 195] width 14 height 14
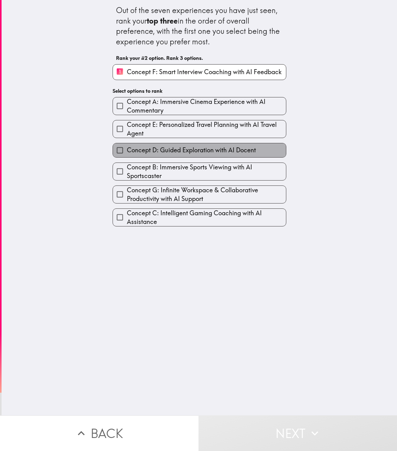
click at [197, 147] on span "Concept D: Guided Exploration with AI Docent" at bounding box center [191, 150] width 129 height 9
click at [127, 147] on input "Concept D: Guided Exploration with AI Docent" at bounding box center [120, 150] width 14 height 14
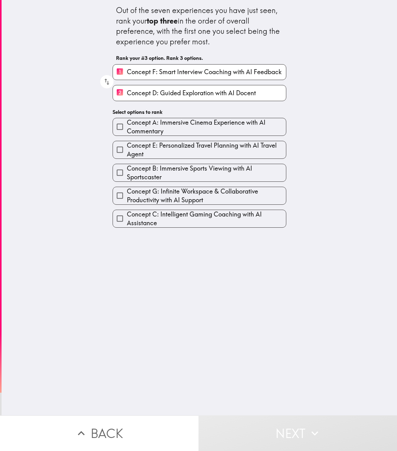
click at [201, 123] on span "Concept A: Immersive Cinema Experience with AI Commentary" at bounding box center [206, 126] width 159 height 17
click at [127, 123] on input "Concept A: Immersive Cinema Experience with AI Commentary" at bounding box center [120, 127] width 14 height 14
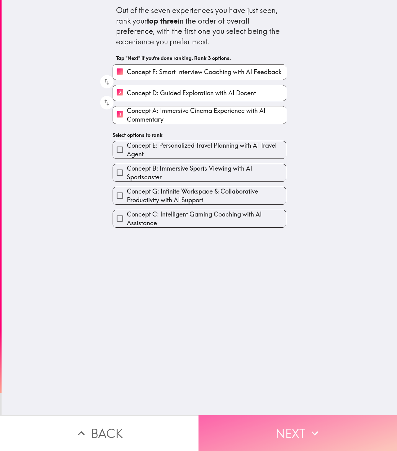
click at [265, 206] on button "Next" at bounding box center [297, 433] width 198 height 36
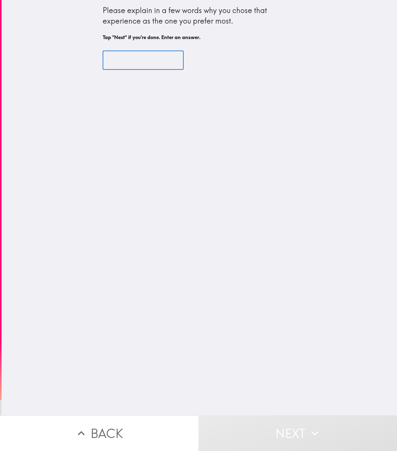
click at [145, 60] on input "text" at bounding box center [143, 60] width 81 height 19
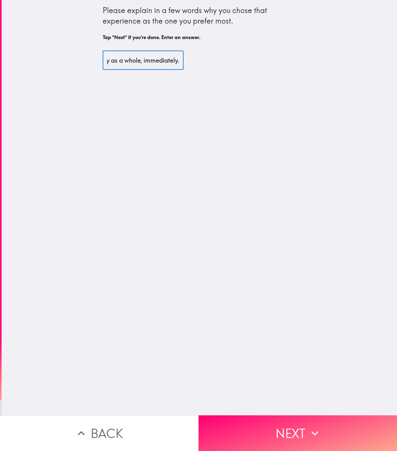
scroll to position [0, 335]
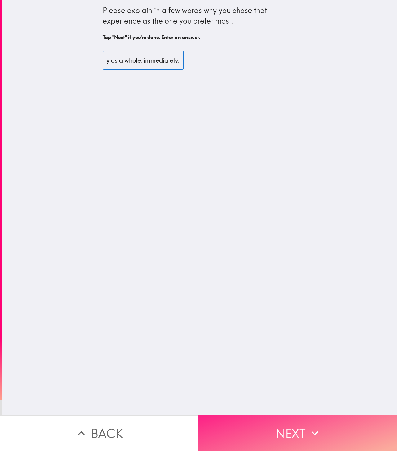
type input "Because many people complain about not getting a job, so if this helps them get…"
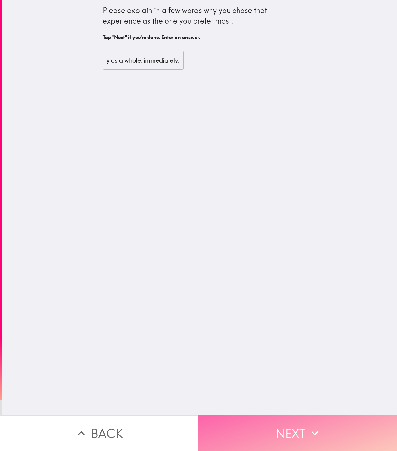
scroll to position [0, 0]
click at [267, 206] on button "Next" at bounding box center [297, 433] width 198 height 36
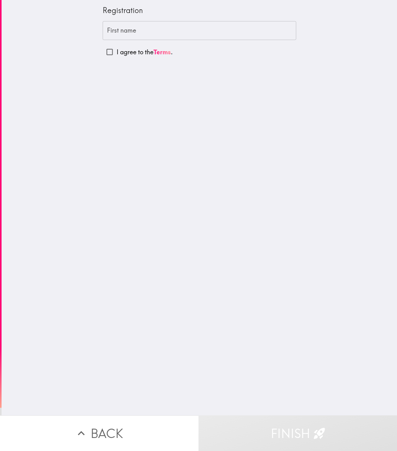
click at [170, 29] on input "First name" at bounding box center [199, 30] width 193 height 19
type input "Samir"
click at [110, 51] on input "I agree to the Terms ." at bounding box center [110, 52] width 14 height 14
checkbox input "true"
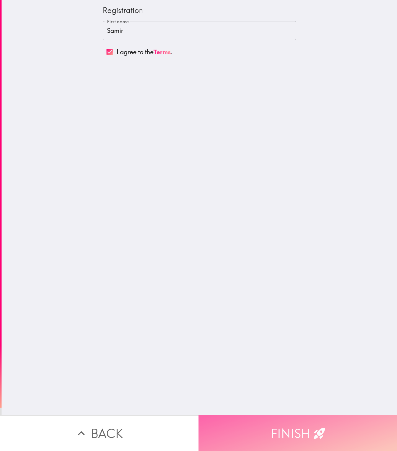
click at [277, 206] on button "Finish" at bounding box center [297, 433] width 198 height 36
